Goal: Information Seeking & Learning: Learn about a topic

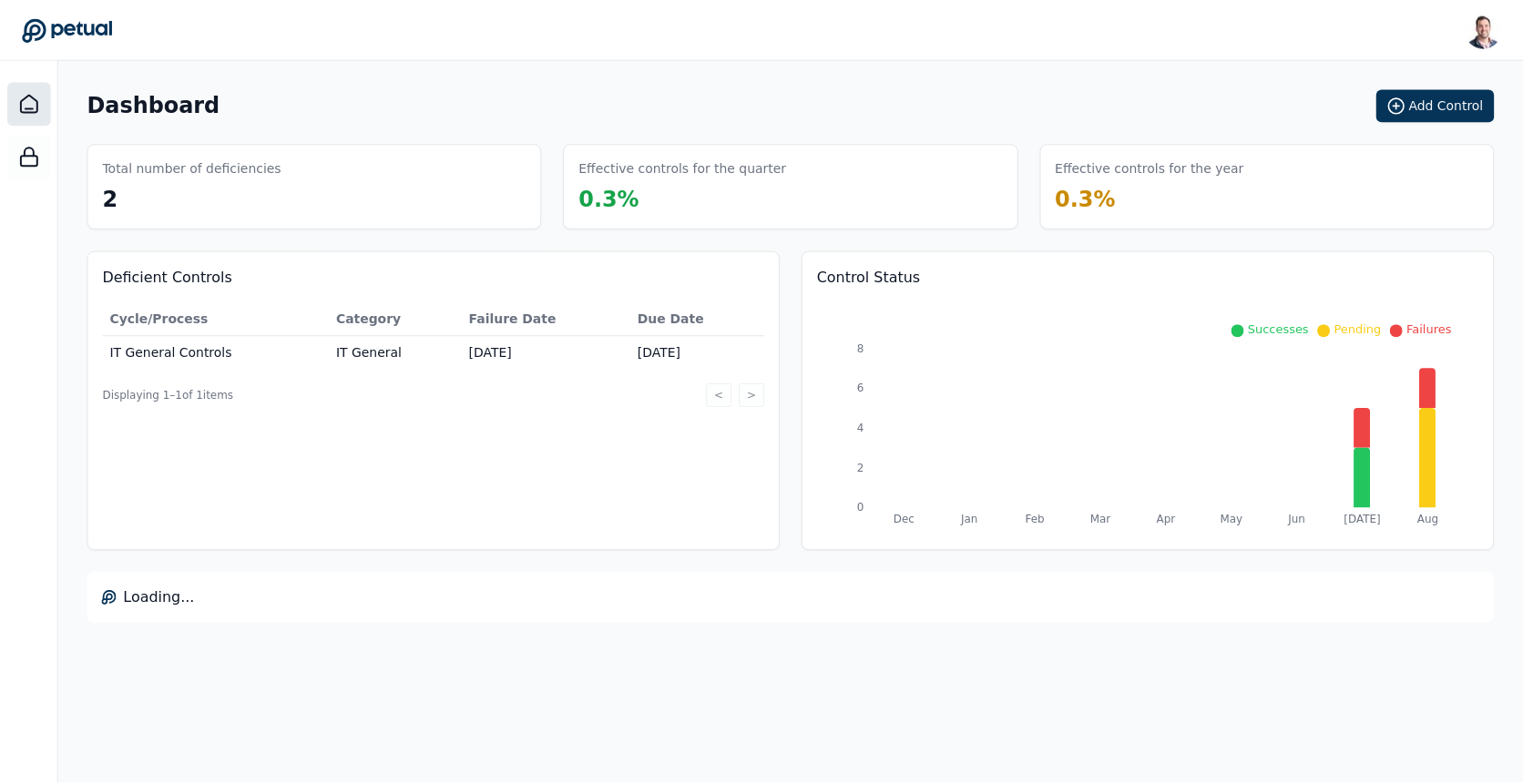
scroll to position [52, 0]
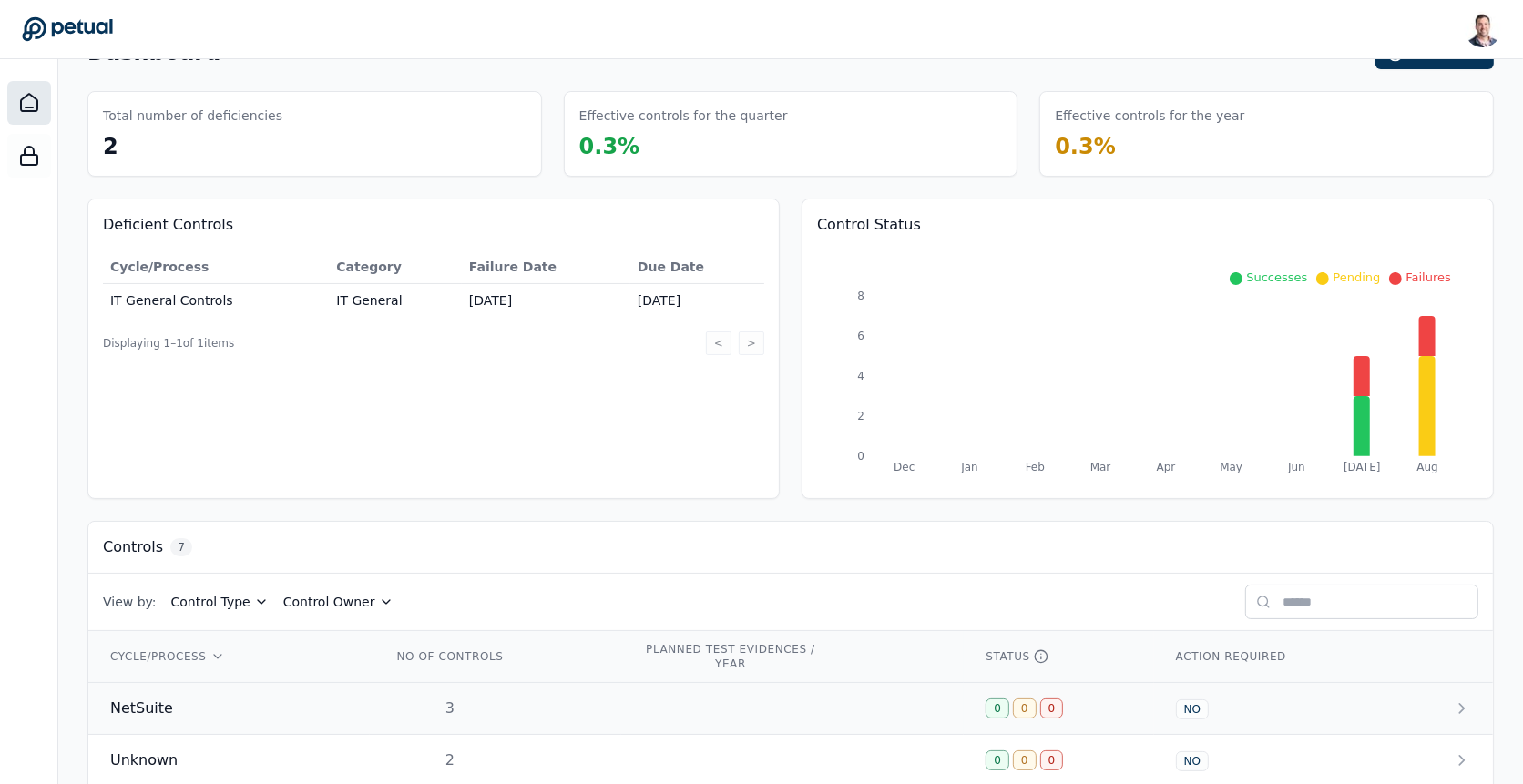
click at [231, 701] on div "NetSuite" at bounding box center [229, 708] width 238 height 22
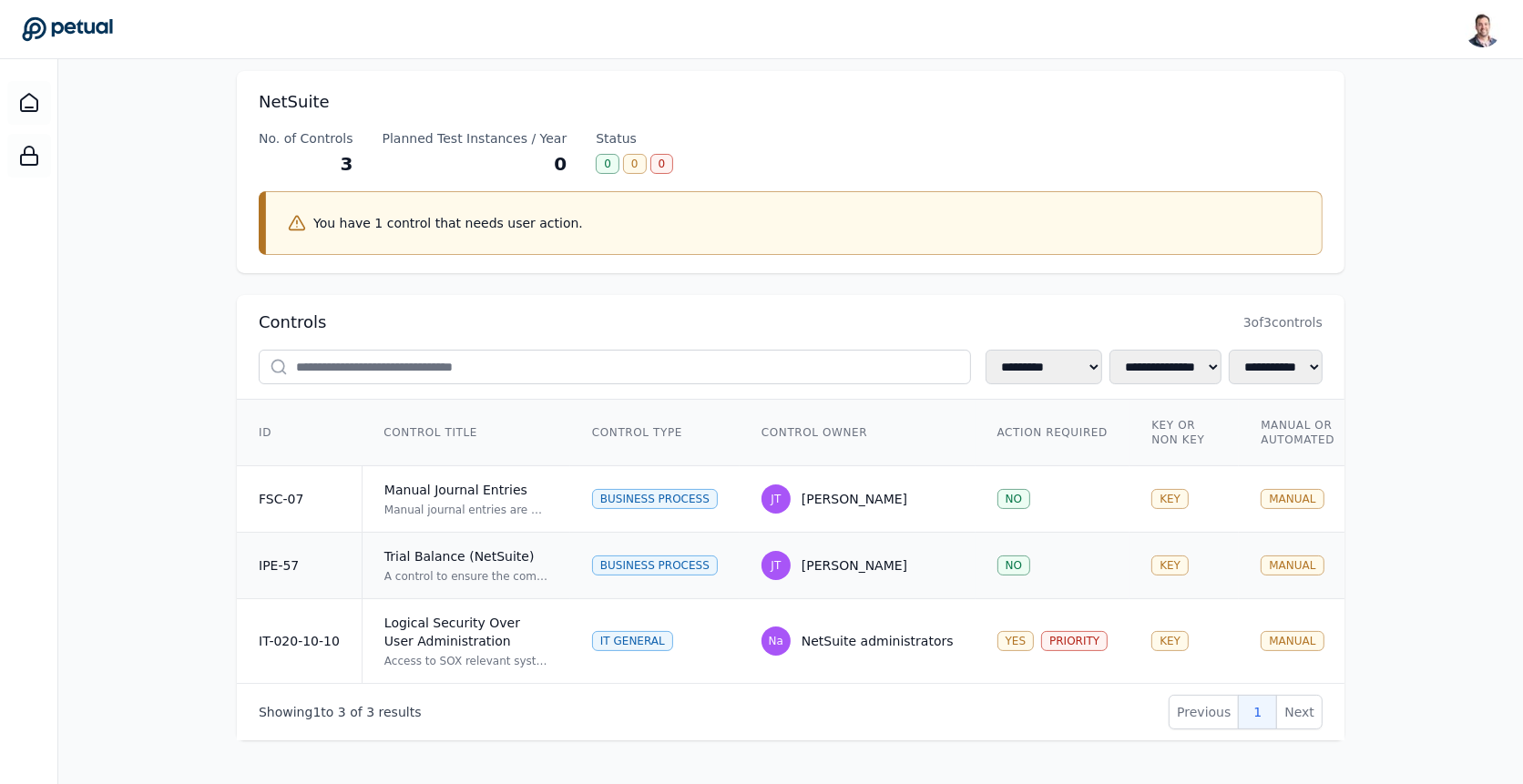
click at [311, 562] on td "IPE-57" at bounding box center [299, 566] width 125 height 66
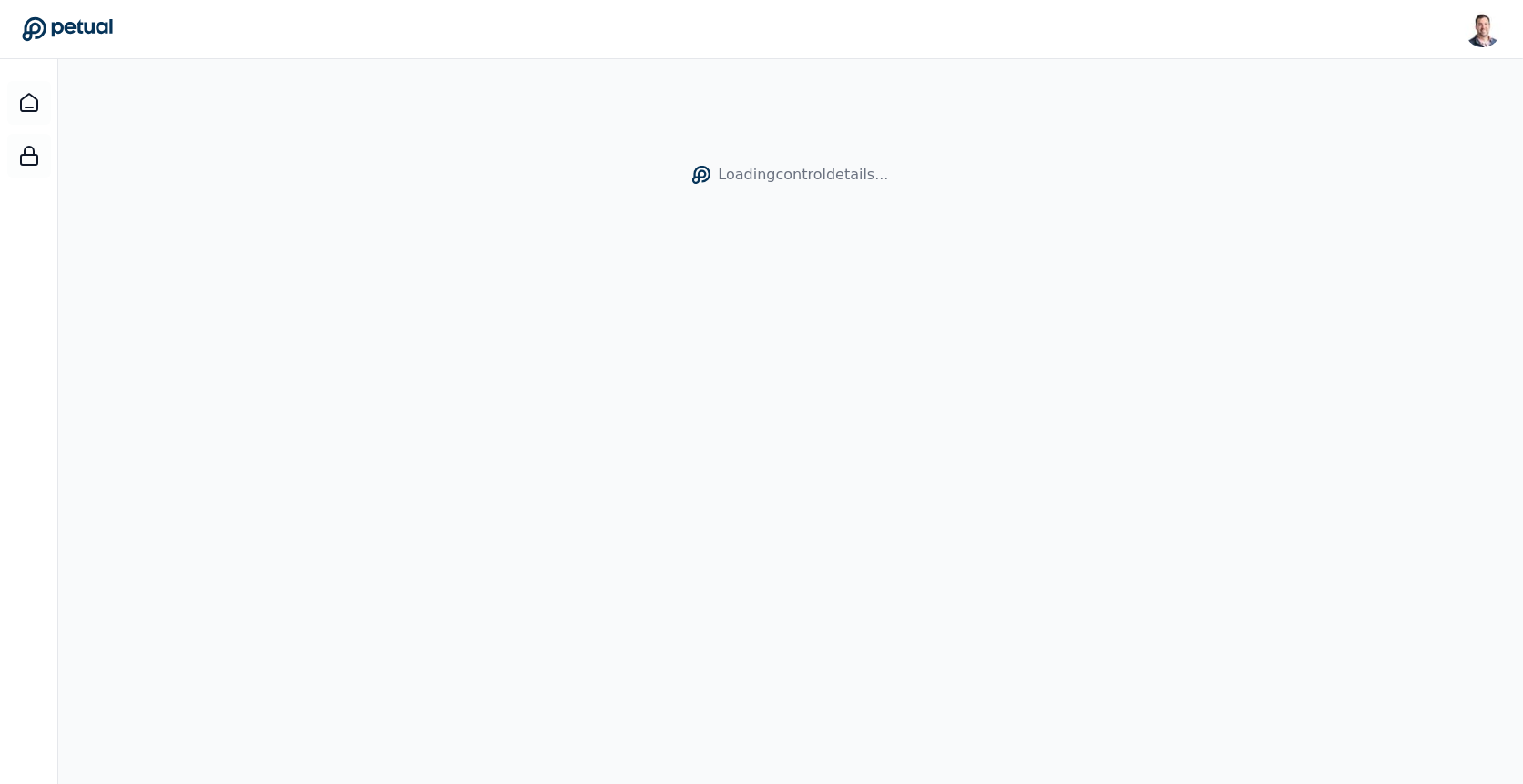
scroll to position [60, 0]
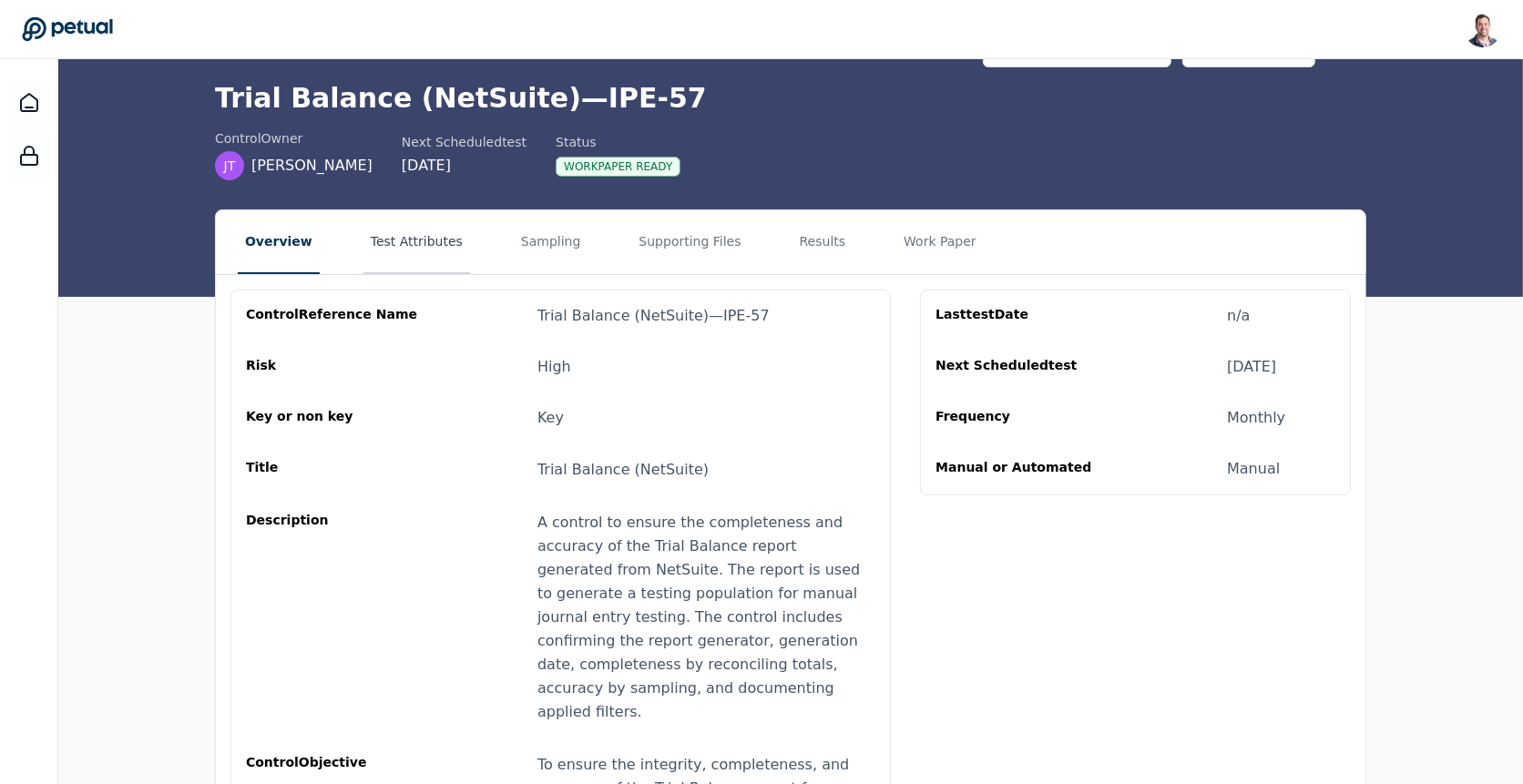
click at [438, 237] on button "Test Attributes" at bounding box center [417, 241] width 107 height 64
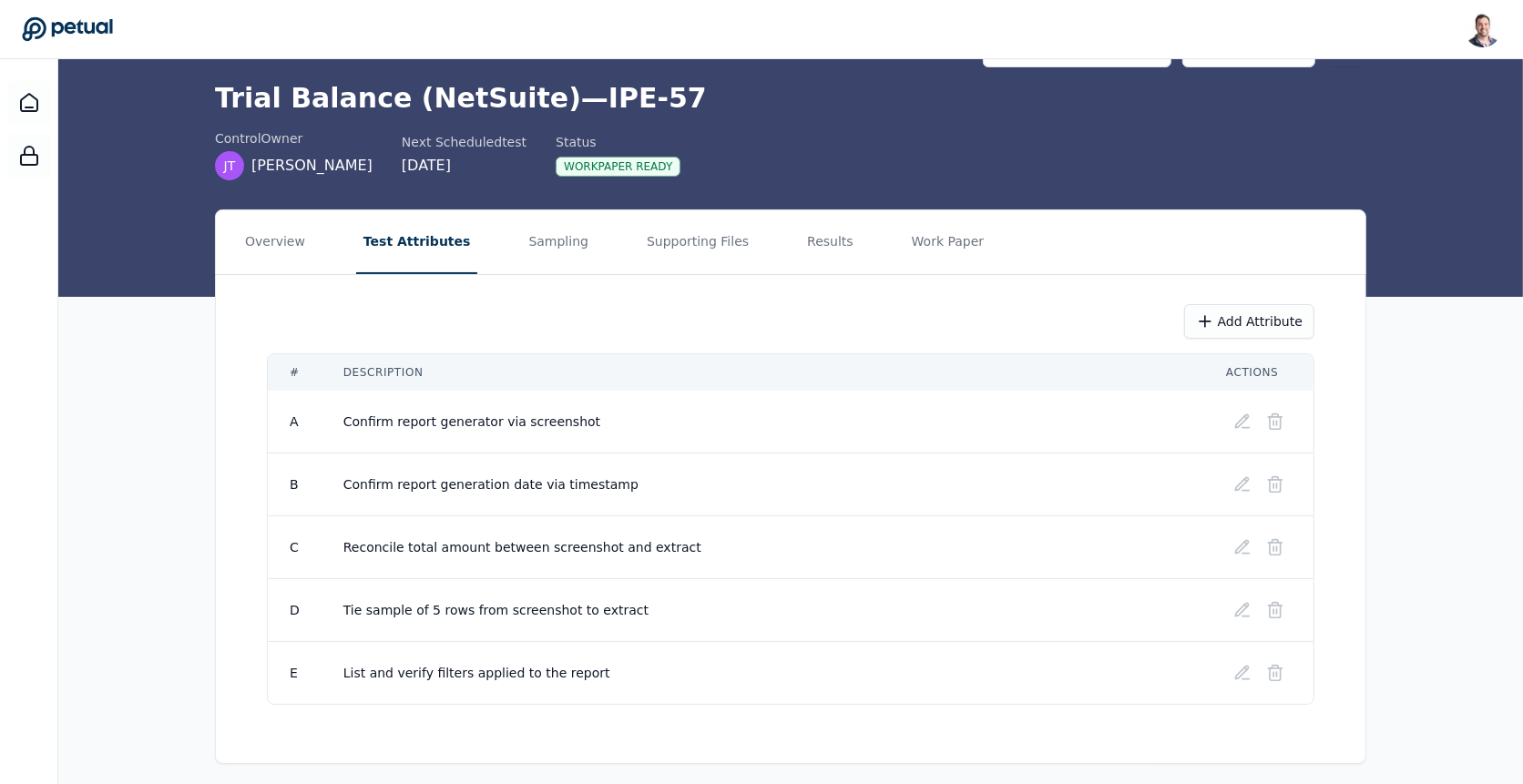
scroll to position [62, 0]
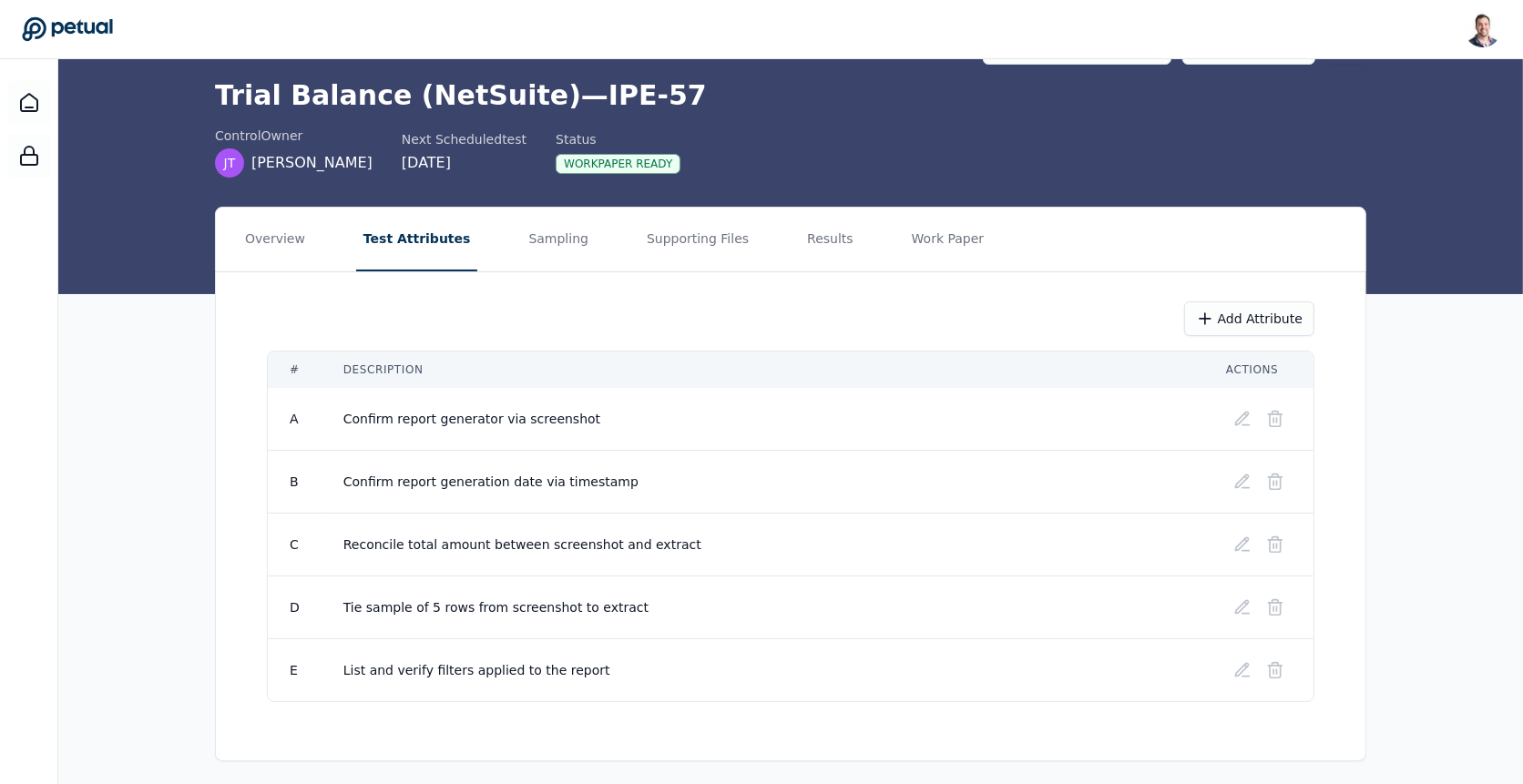
click at [485, 478] on span "Confirm report generation date via timestamp" at bounding box center [491, 481] width 295 height 15
copy tr "Confirm report generation date via timestamp"
